Goal: Task Accomplishment & Management: Manage account settings

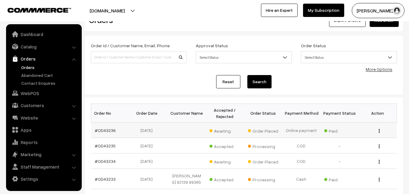
scroll to position [30, 0]
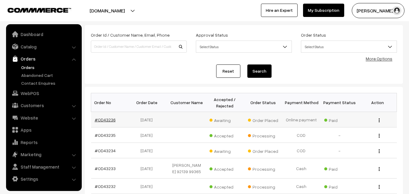
click at [109, 121] on link "#OD43236" at bounding box center [105, 119] width 21 height 5
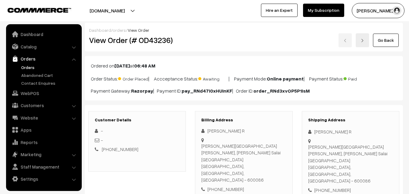
click at [378, 41] on link "Go Back" at bounding box center [386, 40] width 26 height 13
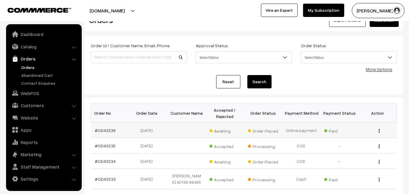
scroll to position [30, 0]
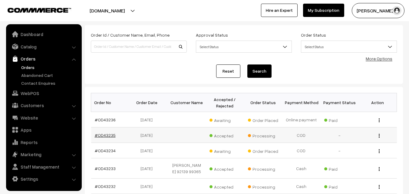
click at [99, 135] on link "#OD43235" at bounding box center [105, 135] width 21 height 5
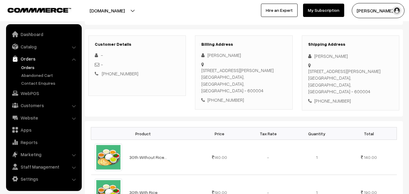
scroll to position [61, 0]
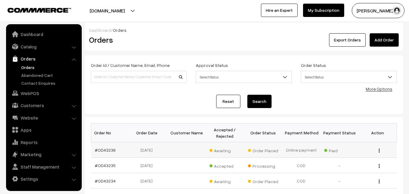
scroll to position [30, 0]
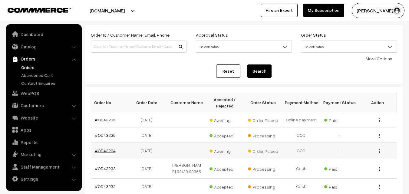
click at [112, 151] on link "#OD43234" at bounding box center [105, 150] width 21 height 5
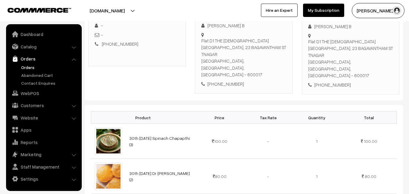
scroll to position [151, 0]
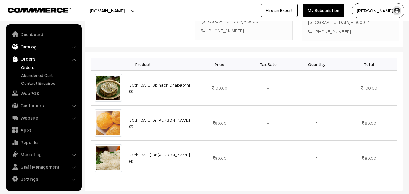
click at [32, 47] on link "Catalog" at bounding box center [44, 46] width 72 height 11
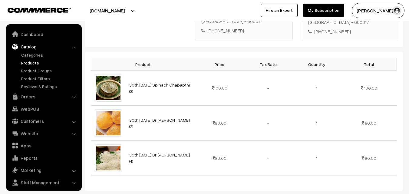
click at [32, 60] on link "Products" at bounding box center [50, 63] width 60 height 6
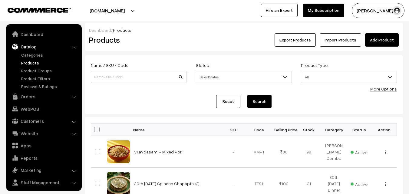
scroll to position [15, 0]
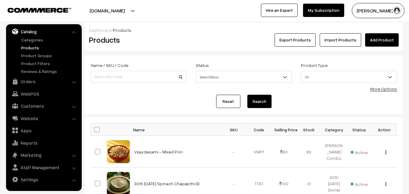
click at [373, 89] on div "More Options" at bounding box center [383, 89] width 27 height 6
click at [387, 90] on link "More Options" at bounding box center [383, 88] width 27 height 5
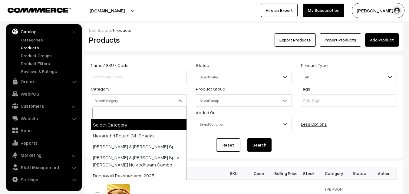
click at [123, 103] on span "Select Category" at bounding box center [138, 100] width 95 height 11
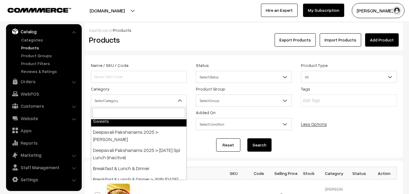
scroll to position [121, 0]
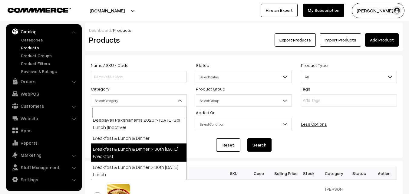
select select "91"
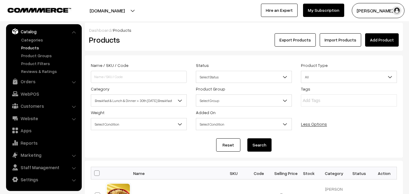
click at [259, 144] on button "Search" at bounding box center [259, 144] width 24 height 13
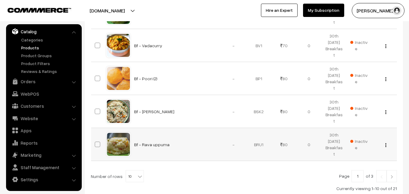
scroll to position [363, 0]
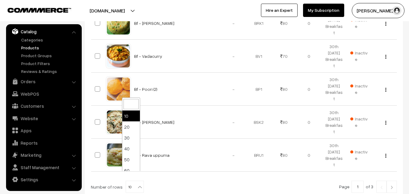
click at [137, 184] on b at bounding box center [140, 187] width 6 height 6
select select "60"
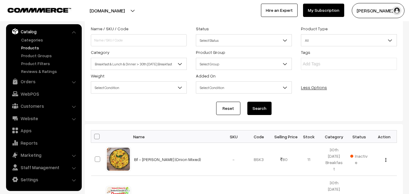
scroll to position [91, 0]
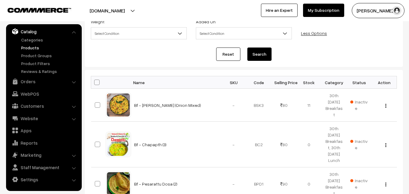
click at [98, 83] on span at bounding box center [96, 82] width 5 height 5
click at [95, 83] on input "checkbox" at bounding box center [93, 82] width 4 height 4
checkbox input "true"
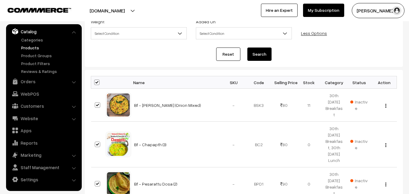
checkbox input "true"
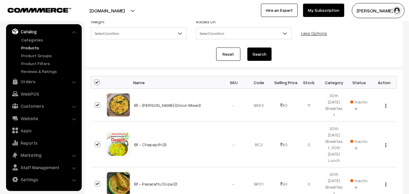
checkbox input "true"
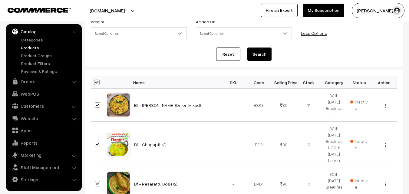
checkbox input "true"
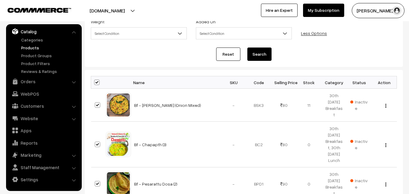
checkbox input "true"
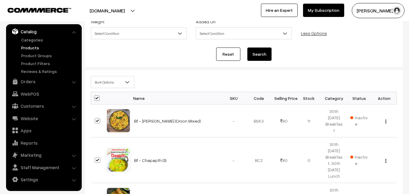
click at [103, 84] on span "Bulk Options" at bounding box center [112, 82] width 43 height 11
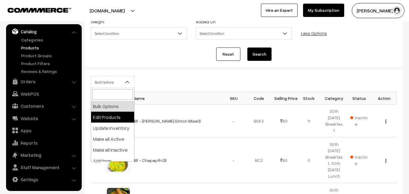
drag, startPoint x: 113, startPoint y: 109, endPoint x: 112, endPoint y: 117, distance: 8.5
select select "editProduct"
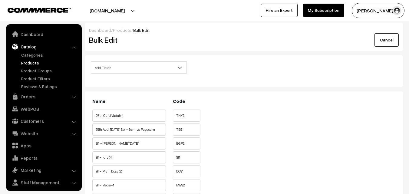
click at [133, 71] on span "Add Fields" at bounding box center [138, 67] width 95 height 11
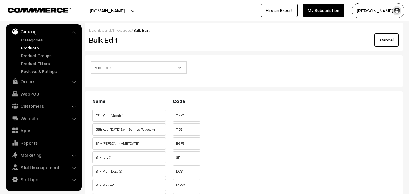
click at [221, 73] on div "Add Fields Product Name Product Sort Order Category Tags SKU Weight Selling Pri…" at bounding box center [243, 69] width 315 height 16
click at [147, 71] on span "Add Fields" at bounding box center [138, 67] width 95 height 11
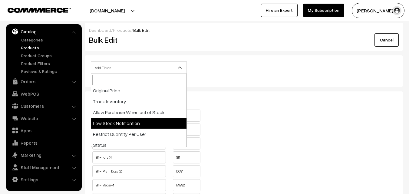
scroll to position [61, 0]
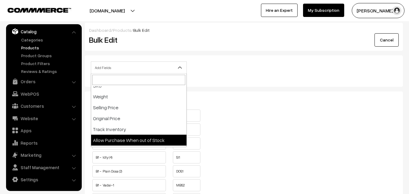
select select "allow-purchase"
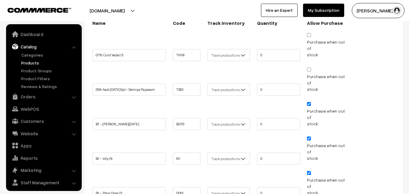
scroll to position [15, 0]
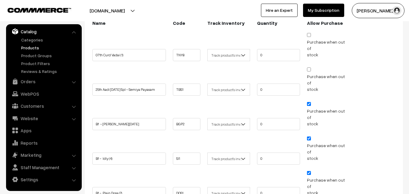
click at [308, 102] on input "Purchase when out of stock" at bounding box center [309, 104] width 4 height 4
checkbox input "false"
click at [309, 137] on input "Purchase when out of stock" at bounding box center [309, 139] width 4 height 4
checkbox input "false"
click at [309, 171] on input "Purchase when out of stock" at bounding box center [309, 173] width 4 height 4
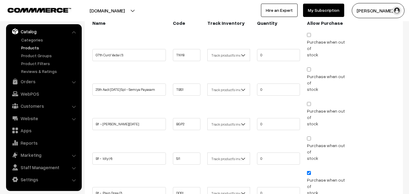
checkbox input "false"
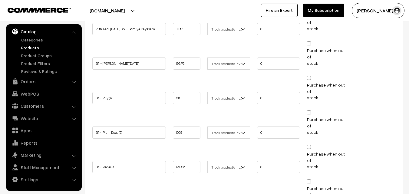
checkbox input "false"
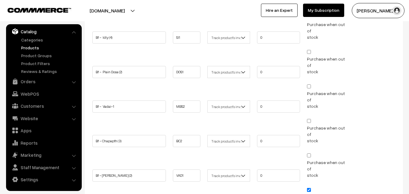
click at [310, 188] on input "Purchase when out of stock" at bounding box center [309, 190] width 4 height 4
checkbox input "false"
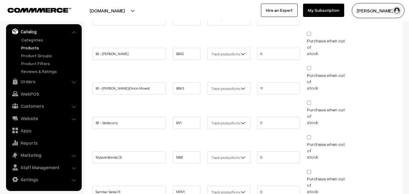
scroll to position [586, 0]
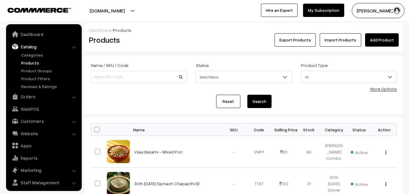
scroll to position [15, 0]
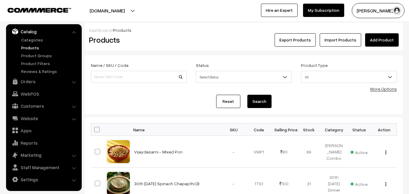
click at [380, 87] on link "More Options" at bounding box center [383, 88] width 27 height 5
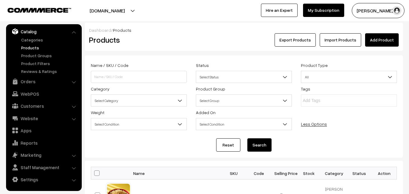
click at [129, 100] on span "Select Category" at bounding box center [138, 100] width 95 height 11
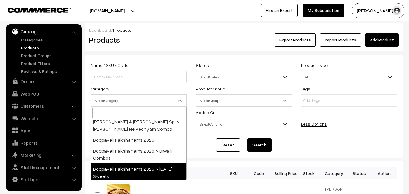
scroll to position [61, 0]
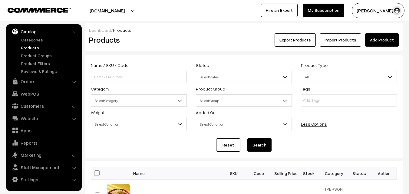
click at [176, 29] on div "Dashboard / Products" at bounding box center [244, 30] width 310 height 6
click at [29, 96] on link "WebPOS" at bounding box center [44, 93] width 72 height 11
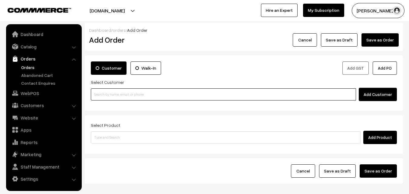
click at [108, 97] on input at bounding box center [223, 94] width 265 height 12
paste input "98410 68295"
click at [102, 93] on input "98410 68295" at bounding box center [223, 94] width 265 height 12
click at [102, 90] on input "98410 68295" at bounding box center [223, 94] width 265 height 12
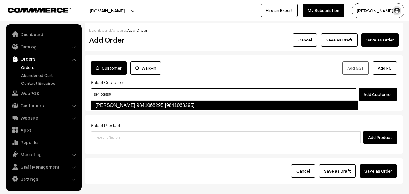
click at [107, 102] on link "shobha sunder raman 9841068295 [9841068295]" at bounding box center [224, 106] width 267 height 10
type input "9841068295"
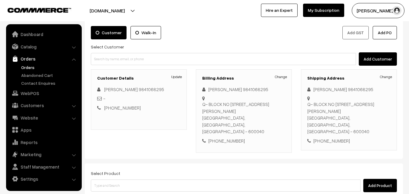
scroll to position [61, 0]
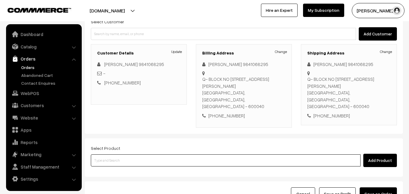
click at [124, 154] on input at bounding box center [226, 160] width 270 height 12
type input "30th wi"
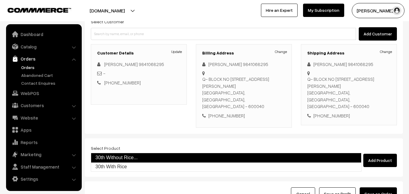
drag, startPoint x: 117, startPoint y: 165, endPoint x: 122, endPoint y: 160, distance: 7.1
click at [122, 160] on ul "30th Without Rice... 30th With Rice" at bounding box center [226, 162] width 271 height 19
click at [122, 160] on link "30th Without Rice..." at bounding box center [226, 158] width 271 height 10
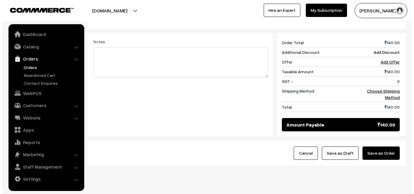
scroll to position [251, 0]
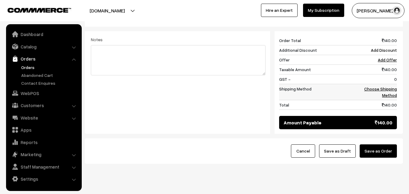
click at [390, 86] on link "Choose Shipping Method" at bounding box center [380, 92] width 33 height 12
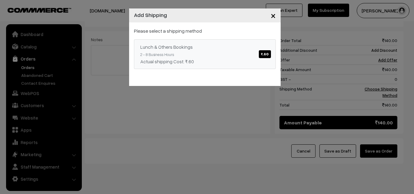
click at [267, 52] on span "₹.60" at bounding box center [265, 54] width 12 height 8
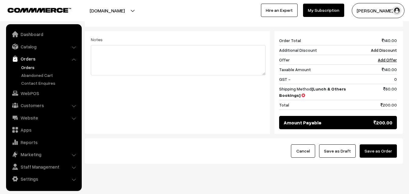
click at [372, 144] on button "Save as Order" at bounding box center [378, 150] width 37 height 13
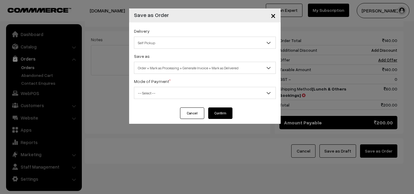
click at [151, 41] on span "Self Pickup" at bounding box center [204, 43] width 141 height 11
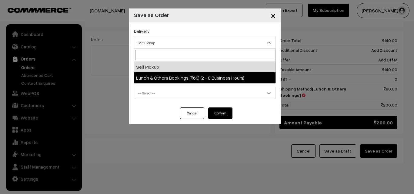
select select "LOB3"
select select "3"
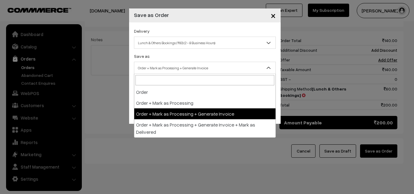
click at [175, 70] on span "Order + Mark as Processing + Generate Invoice" at bounding box center [204, 68] width 141 height 11
drag, startPoint x: 191, startPoint y: 113, endPoint x: 167, endPoint y: 95, distance: 29.9
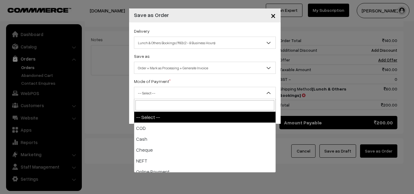
click at [167, 95] on span "-- Select --" at bounding box center [204, 93] width 141 height 11
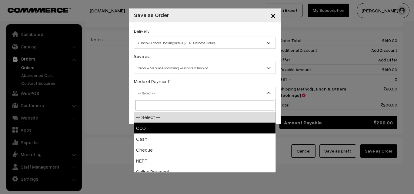
select select "1"
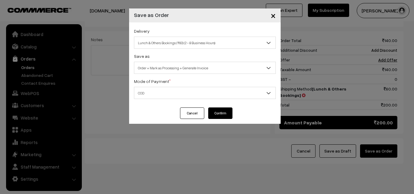
click at [223, 112] on button "Confirm" at bounding box center [220, 114] width 24 height 12
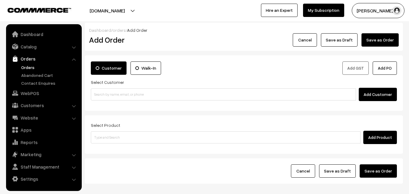
click at [30, 67] on link "Orders" at bounding box center [50, 67] width 60 height 6
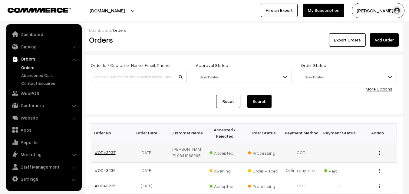
click at [107, 153] on link "#OD43237" at bounding box center [105, 152] width 21 height 5
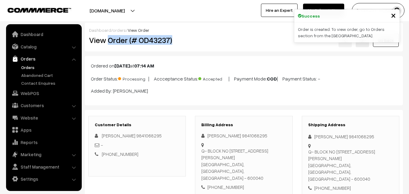
click at [183, 39] on h2 "View Order (# OD43237)" at bounding box center [137, 39] width 97 height 9
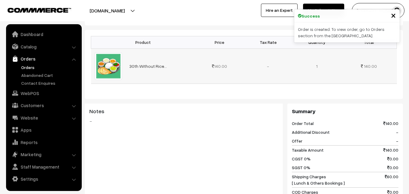
scroll to position [273, 0]
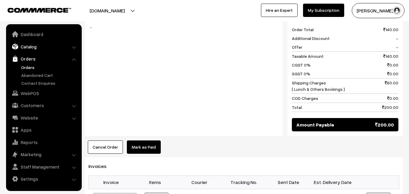
click at [28, 49] on link "Catalog" at bounding box center [44, 46] width 72 height 11
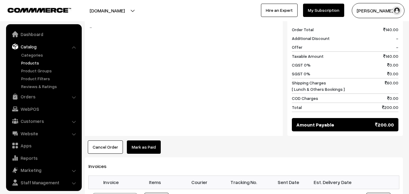
click at [31, 62] on link "Products" at bounding box center [50, 63] width 60 height 6
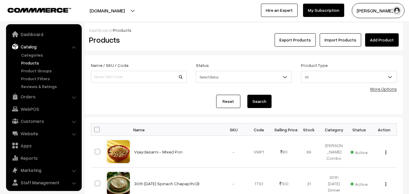
scroll to position [15, 0]
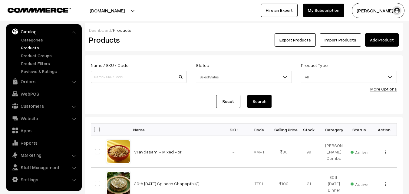
click at [95, 128] on span at bounding box center [96, 129] width 5 height 5
click at [95, 128] on input "checkbox" at bounding box center [93, 130] width 4 height 4
checkbox input "true"
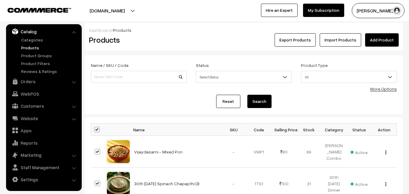
checkbox input "true"
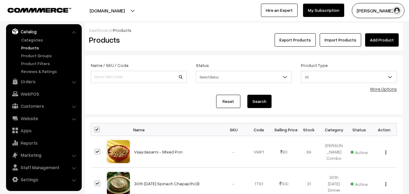
checkbox input "true"
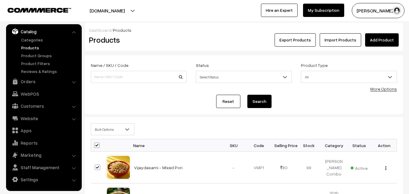
click at [101, 130] on span "Bulk Options" at bounding box center [112, 129] width 43 height 11
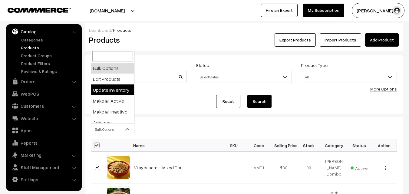
click at [186, 40] on h2 "Products" at bounding box center [137, 39] width 97 height 9
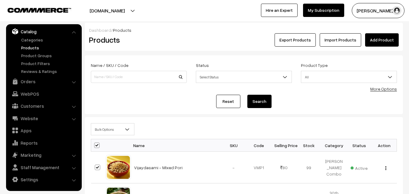
click at [383, 89] on link "More Options" at bounding box center [383, 88] width 27 height 5
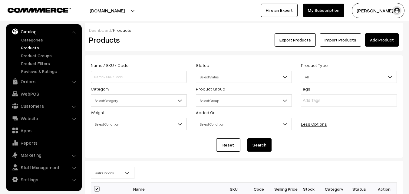
click at [128, 106] on span "Select Category" at bounding box center [138, 100] width 95 height 11
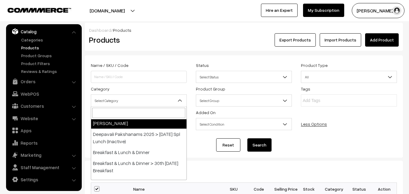
scroll to position [121, 0]
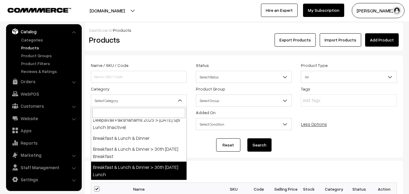
select select "95"
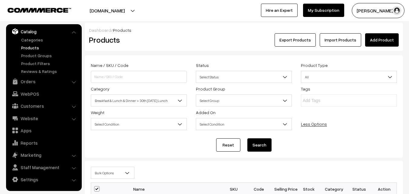
click at [257, 144] on button "Search" at bounding box center [259, 144] width 24 height 13
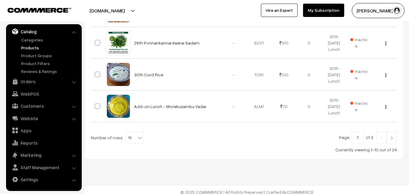
scroll to position [407, 0]
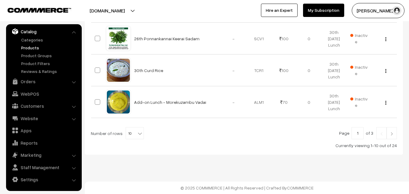
click at [133, 131] on span "10" at bounding box center [135, 134] width 18 height 12
select select "100"
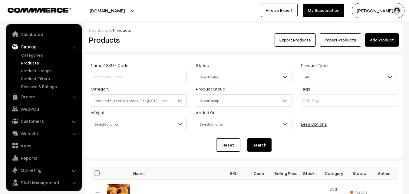
scroll to position [15, 0]
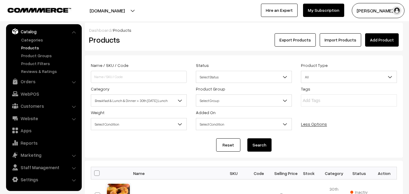
click at [97, 172] on span at bounding box center [96, 173] width 5 height 5
click at [95, 172] on input "checkbox" at bounding box center [93, 173] width 4 height 4
checkbox input "true"
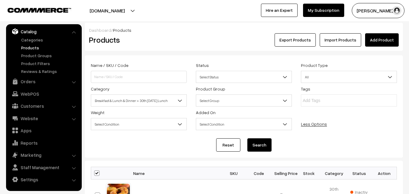
checkbox input "true"
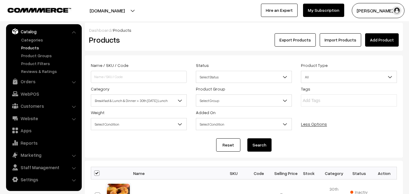
checkbox input "true"
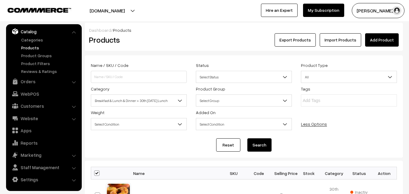
checkbox input "true"
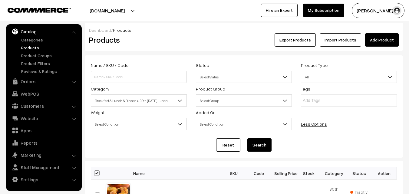
checkbox input "true"
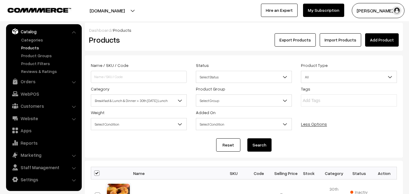
checkbox input "true"
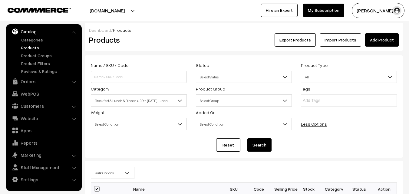
click at [104, 174] on span "Bulk Options" at bounding box center [112, 173] width 43 height 11
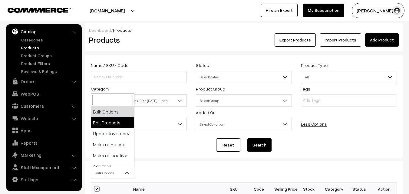
select select "editProduct"
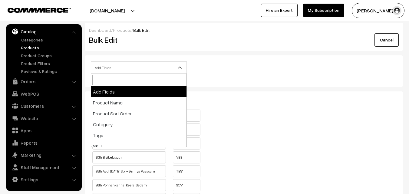
click at [149, 68] on span "Add Fields" at bounding box center [138, 67] width 95 height 11
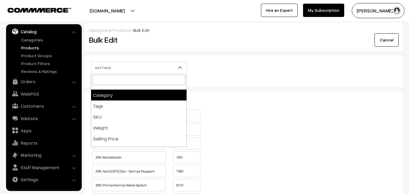
scroll to position [61, 0]
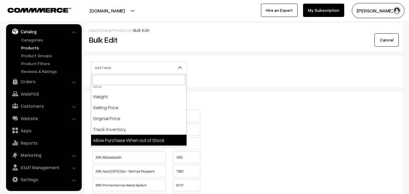
select select "allow-purchase"
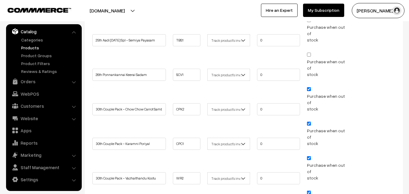
scroll to position [242, 0]
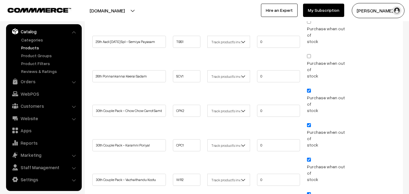
click at [310, 89] on input "Purchase when out of stock" at bounding box center [309, 91] width 4 height 4
checkbox input "false"
click at [310, 123] on input "Purchase when out of stock" at bounding box center [309, 125] width 4 height 4
checkbox input "false"
click at [308, 157] on span "Purchase when out of stock" at bounding box center [328, 169] width 43 height 25
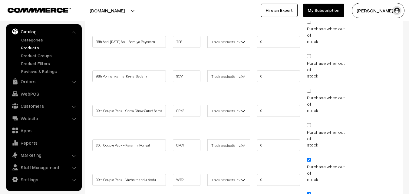
click at [308, 192] on input "Purchase when out of stock" at bounding box center [309, 194] width 4 height 4
checkbox input "false"
click at [309, 158] on input "Purchase when out of stock" at bounding box center [309, 160] width 4 height 4
checkbox input "false"
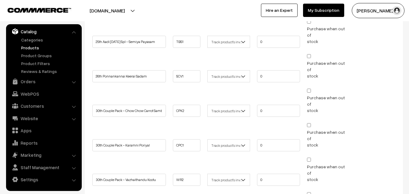
checkbox input "false"
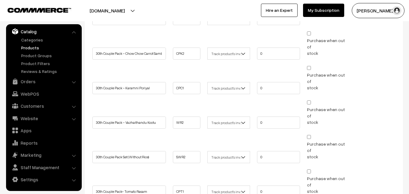
scroll to position [303, 0]
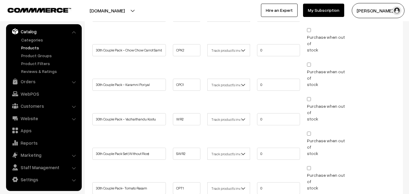
checkbox input "false"
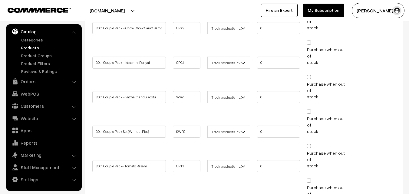
scroll to position [333, 0]
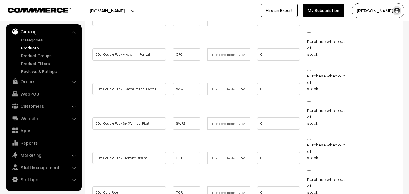
checkbox input "false"
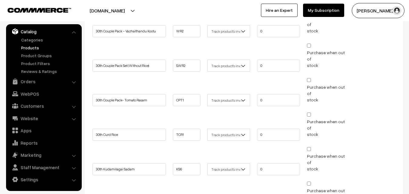
scroll to position [394, 0]
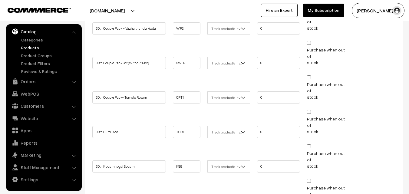
checkbox input "false"
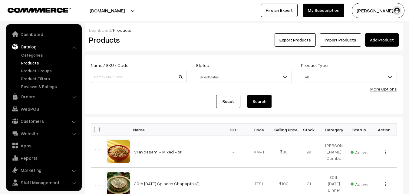
scroll to position [15, 0]
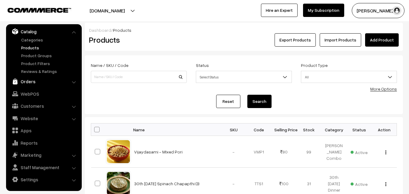
click at [28, 83] on link "Orders" at bounding box center [44, 81] width 72 height 11
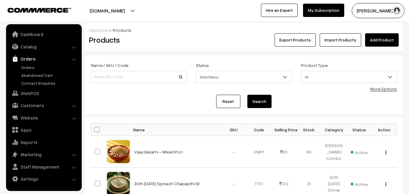
scroll to position [0, 0]
click at [31, 66] on link "Orders" at bounding box center [50, 67] width 60 height 6
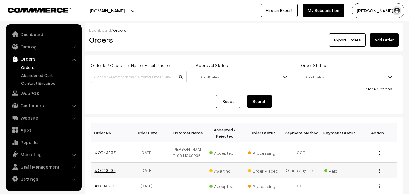
click at [102, 173] on link "#OD43236" at bounding box center [105, 170] width 21 height 5
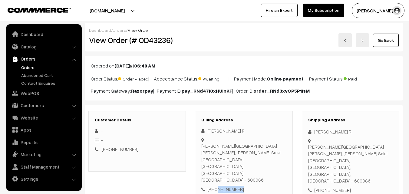
drag, startPoint x: 234, startPoint y: 175, endPoint x: 216, endPoint y: 175, distance: 18.2
click at [216, 186] on div "[PHONE_NUMBER]" at bounding box center [243, 189] width 85 height 7
click at [30, 67] on link "Orders" at bounding box center [50, 67] width 60 height 6
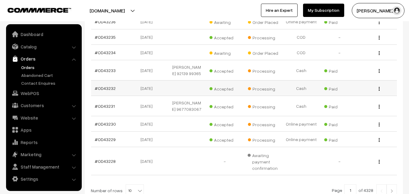
scroll to position [151, 0]
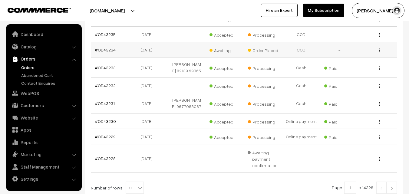
click at [111, 52] on link "#OD43234" at bounding box center [105, 49] width 21 height 5
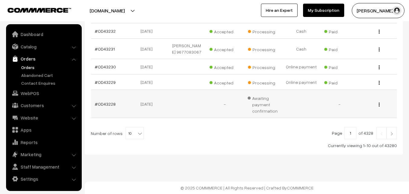
scroll to position [219, 0]
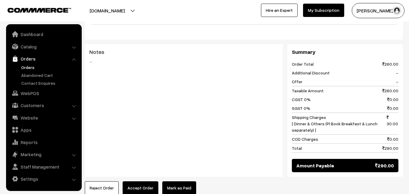
click at [140, 181] on button "Accept Order" at bounding box center [141, 187] width 36 height 13
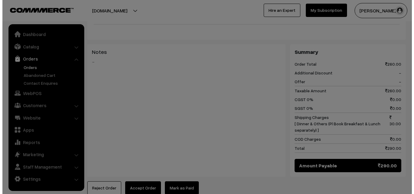
scroll to position [304, 0]
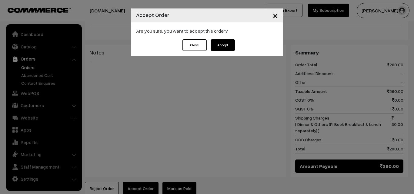
click at [221, 46] on button "Accept" at bounding box center [223, 45] width 24 height 12
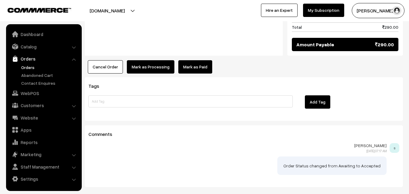
click at [148, 60] on button "Mark as Processing" at bounding box center [151, 66] width 48 height 13
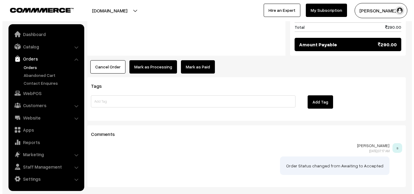
scroll to position [426, 0]
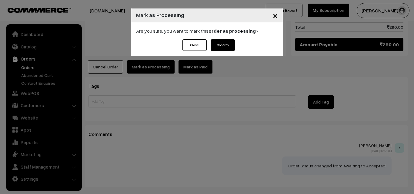
click at [221, 41] on button "Confirm" at bounding box center [223, 45] width 24 height 12
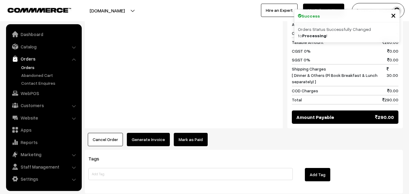
click at [153, 133] on button "Generate Invoice" at bounding box center [148, 139] width 43 height 13
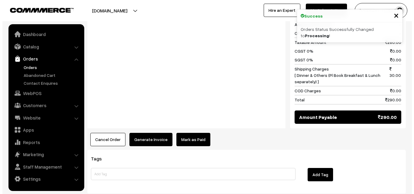
scroll to position [353, 0]
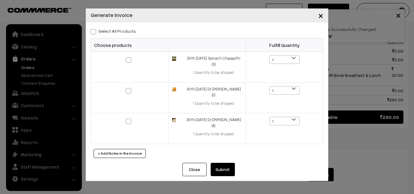
click at [115, 32] on label "Select All Products" at bounding box center [113, 31] width 45 height 6
click at [95, 32] on input "Select All Products" at bounding box center [93, 31] width 4 height 4
checkbox input "true"
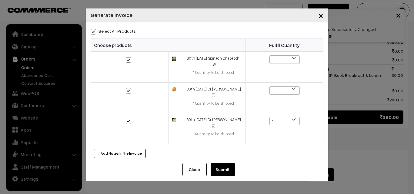
checkbox input "true"
click at [219, 164] on button "Submit" at bounding box center [223, 169] width 24 height 13
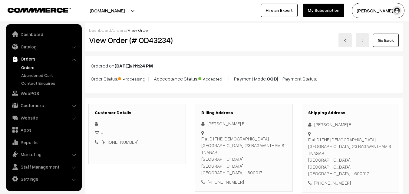
scroll to position [351, 0]
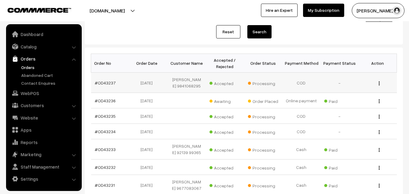
scroll to position [98, 0]
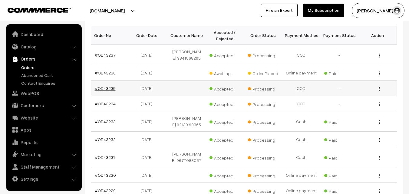
click at [103, 91] on link "#OD43235" at bounding box center [105, 88] width 21 height 5
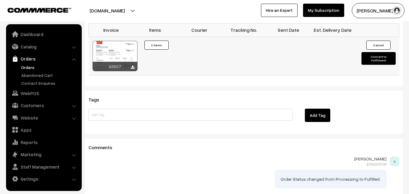
scroll to position [424, 0]
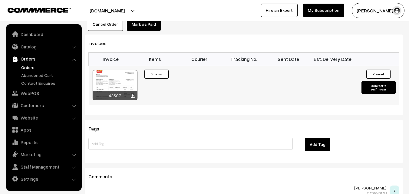
click at [126, 78] on div at bounding box center [115, 85] width 45 height 30
click at [33, 68] on link "Orders" at bounding box center [50, 67] width 60 height 6
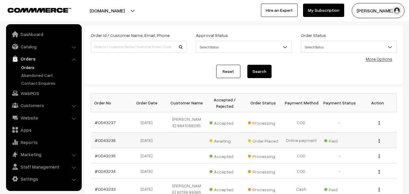
scroll to position [30, 0]
click at [110, 143] on link "#OD43236" at bounding box center [105, 140] width 21 height 5
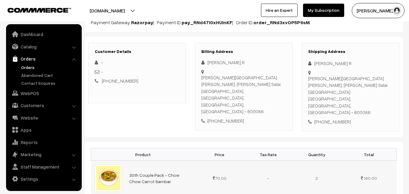
scroll to position [121, 0]
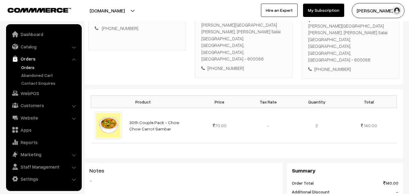
click at [30, 66] on link "Orders" at bounding box center [50, 67] width 60 height 6
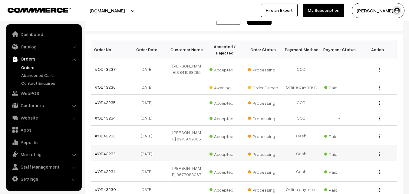
scroll to position [121, 0]
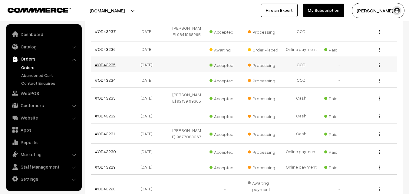
click at [103, 67] on link "#OD43235" at bounding box center [105, 64] width 21 height 5
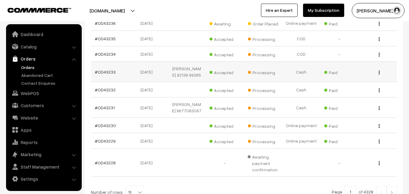
scroll to position [182, 0]
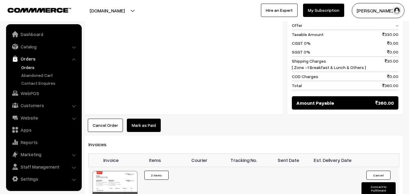
scroll to position [333, 0]
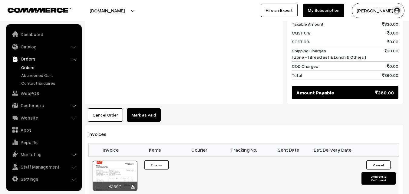
click at [113, 169] on div at bounding box center [115, 176] width 45 height 30
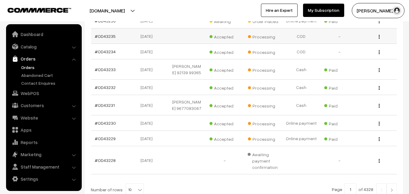
scroll to position [65, 0]
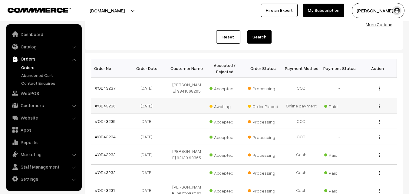
click at [108, 108] on link "#OD43236" at bounding box center [105, 105] width 21 height 5
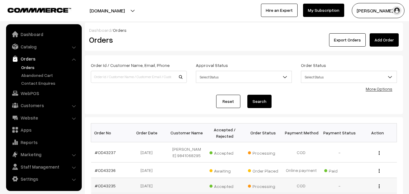
scroll to position [64, 0]
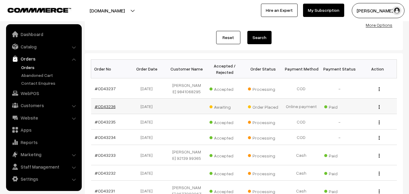
click at [104, 109] on link "#OD43236" at bounding box center [105, 106] width 21 height 5
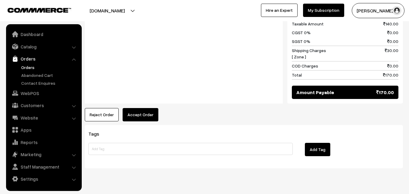
click at [139, 108] on button "Accept Order" at bounding box center [141, 114] width 36 height 13
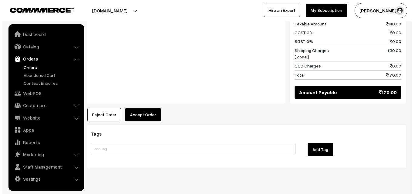
scroll to position [308, 0]
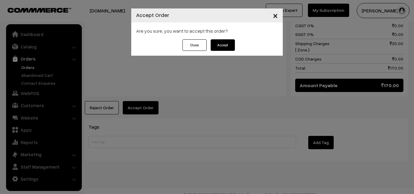
click at [226, 46] on button "Accept" at bounding box center [223, 45] width 24 height 12
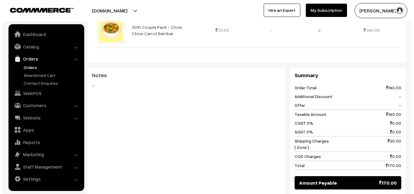
scroll to position [242, 0]
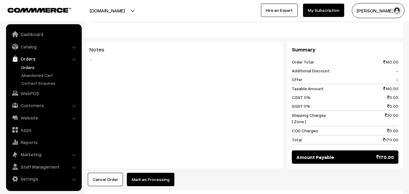
click at [136, 173] on button "Mark as Processing" at bounding box center [151, 179] width 48 height 13
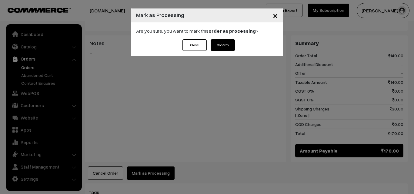
click at [221, 47] on button "Confirm" at bounding box center [223, 45] width 24 height 12
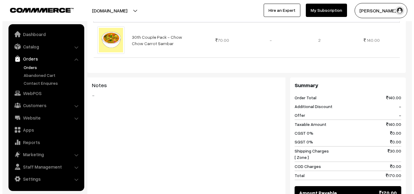
scroll to position [242, 0]
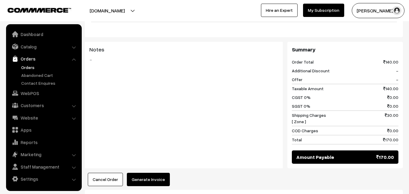
click at [153, 173] on div "Dashboard / orders / View Order View Order (# OD43236) Go Back Ordered on Sep 3…" at bounding box center [244, 39] width 318 height 519
click at [154, 173] on button "Generate Invoice" at bounding box center [148, 179] width 43 height 13
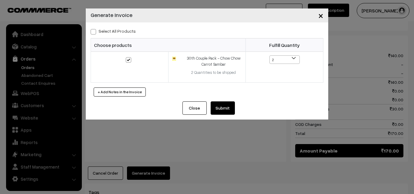
click at [228, 102] on button "Submit" at bounding box center [223, 107] width 24 height 13
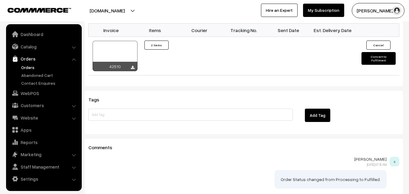
scroll to position [363, 0]
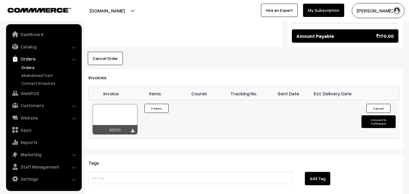
click at [121, 104] on div at bounding box center [115, 119] width 45 height 30
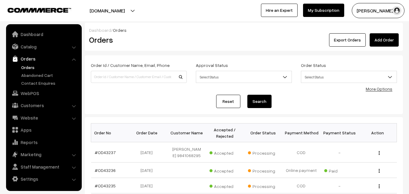
scroll to position [63, 0]
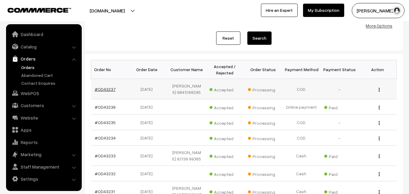
click at [108, 92] on link "#OD43237" at bounding box center [105, 89] width 21 height 5
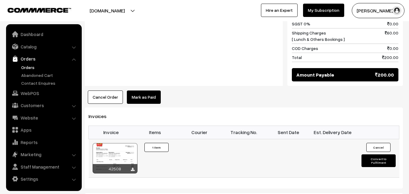
scroll to position [333, 0]
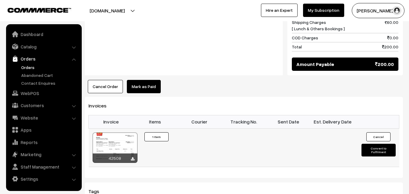
click at [133, 133] on div at bounding box center [115, 148] width 45 height 30
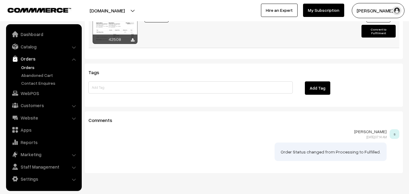
scroll to position [457, 0]
